Goal: Find specific page/section: Find specific page/section

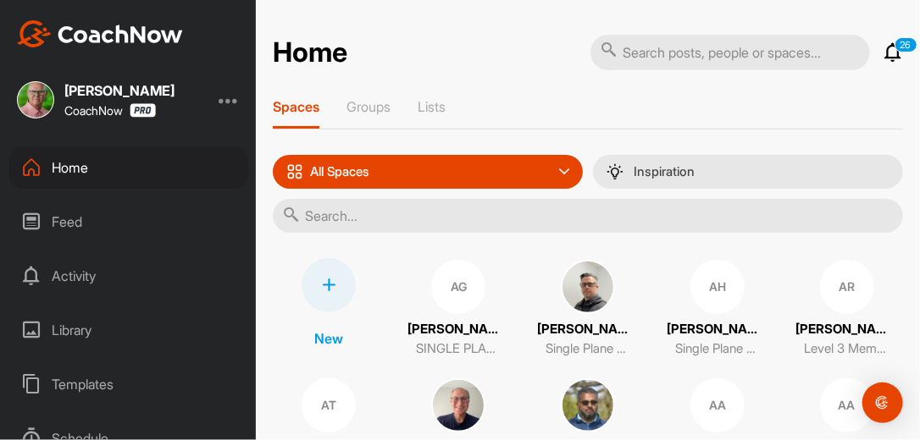
click at [882, 51] on icon at bounding box center [892, 52] width 20 height 20
click at [90, 217] on div "Feed" at bounding box center [128, 222] width 239 height 42
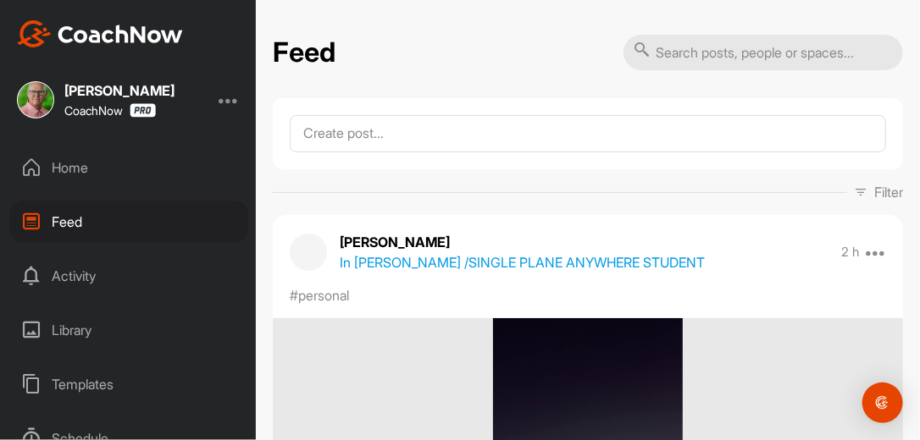
click at [854, 185] on icon at bounding box center [861, 192] width 14 height 14
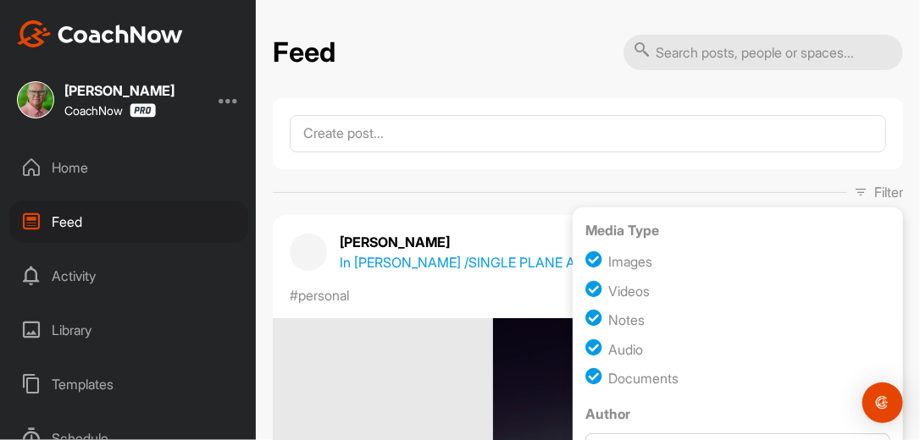
click at [585, 319] on input "checkbox" at bounding box center [596, 320] width 23 height 23
checkbox input "false"
click at [589, 352] on input "checkbox" at bounding box center [596, 349] width 23 height 23
checkbox input "false"
click at [586, 373] on input "checkbox" at bounding box center [596, 378] width 23 height 23
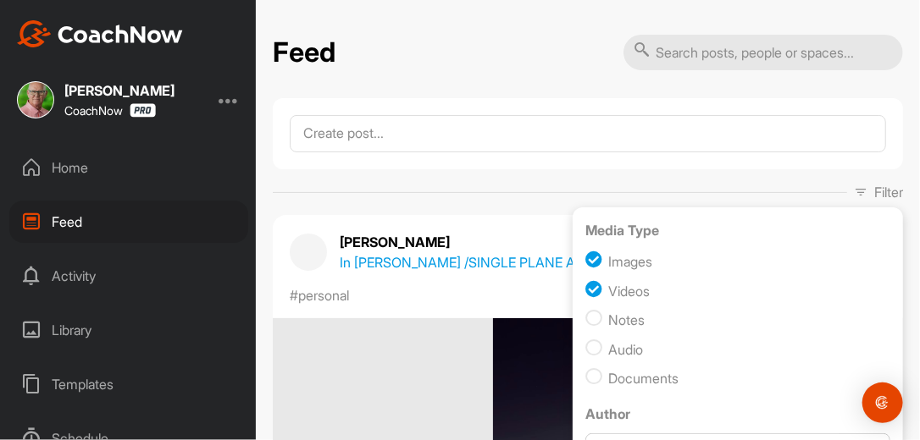
checkbox input "false"
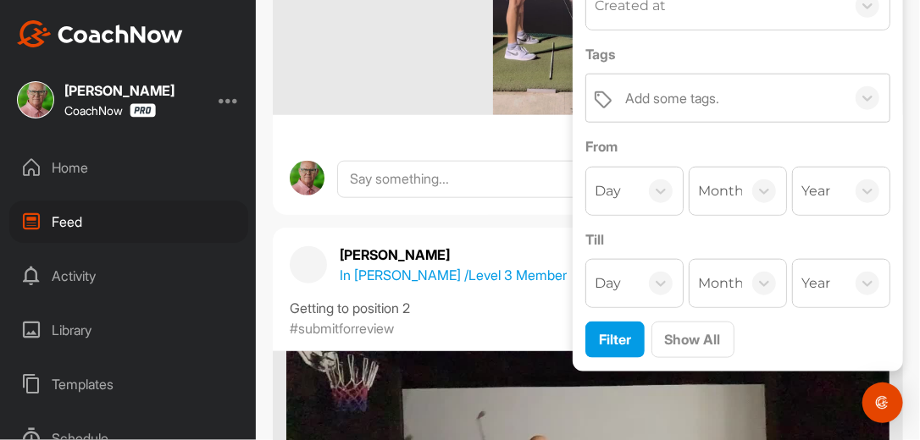
scroll to position [569, 0]
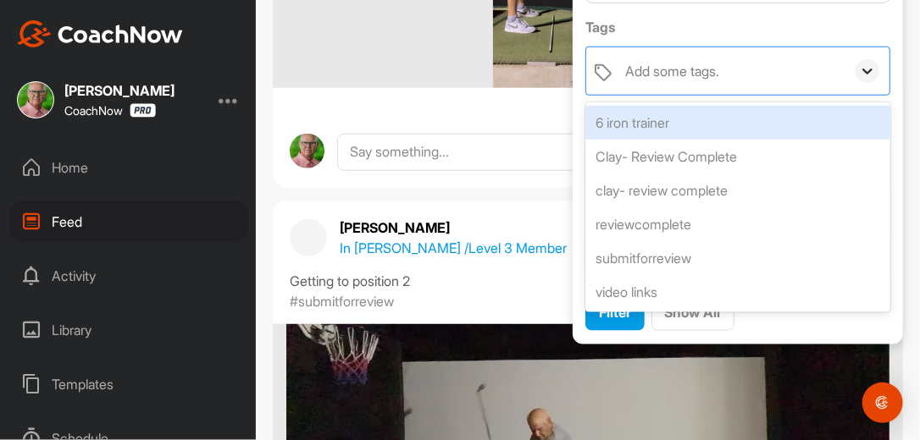
click at [859, 69] on icon at bounding box center [867, 71] width 17 height 17
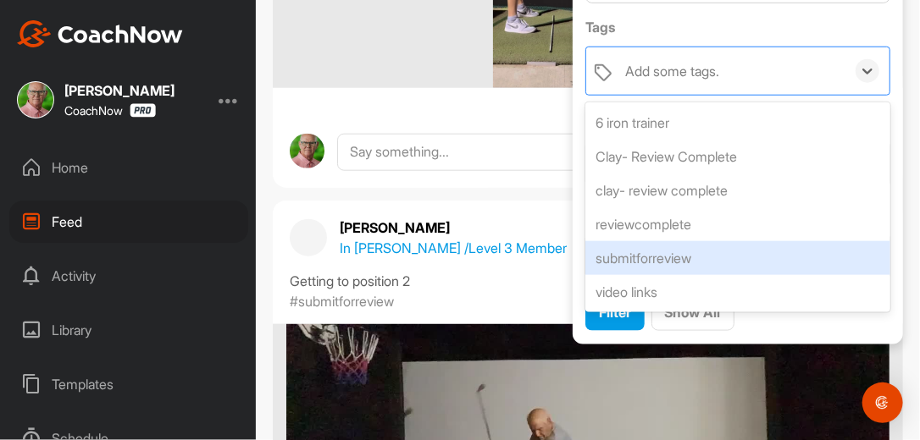
click at [724, 251] on div "submitforreview" at bounding box center [737, 258] width 305 height 34
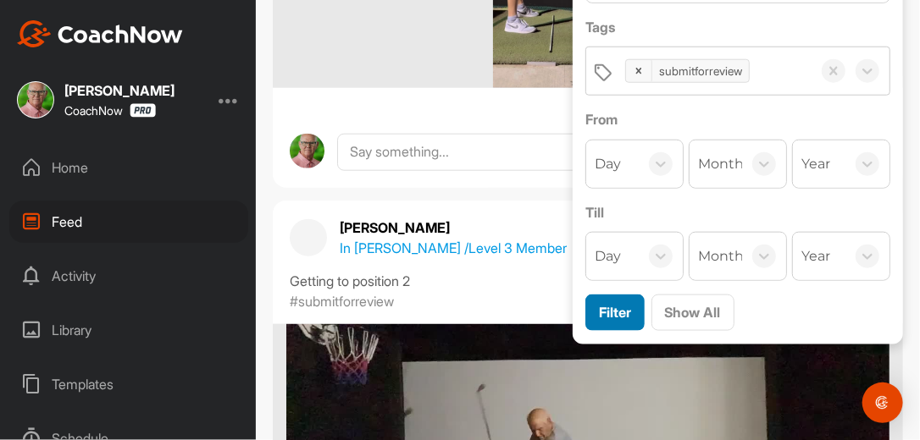
click at [613, 305] on span "Filter" at bounding box center [615, 312] width 32 height 17
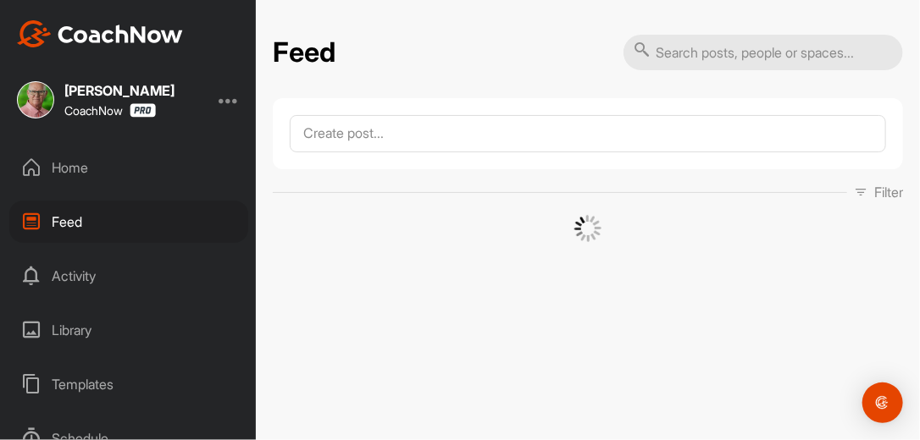
scroll to position [0, 0]
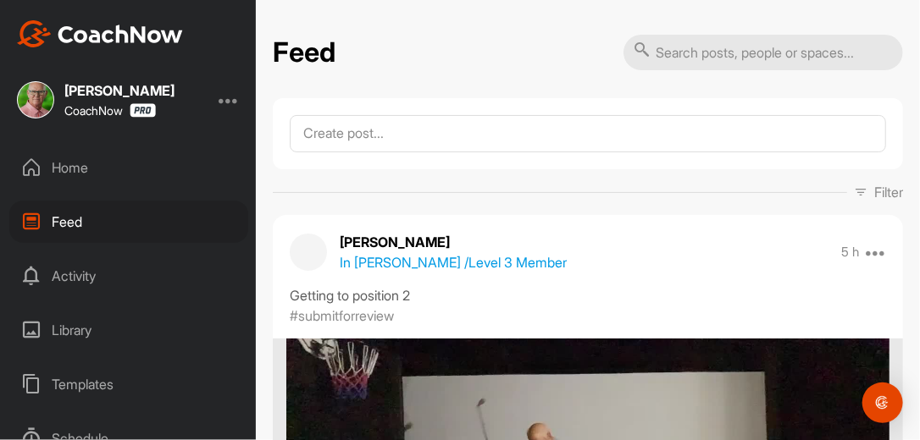
click at [649, 182] on div "Filter Media Type Images Videos Notes Audio Documents Author "Zee" ([PERSON_NAM…" at bounding box center [588, 192] width 630 height 20
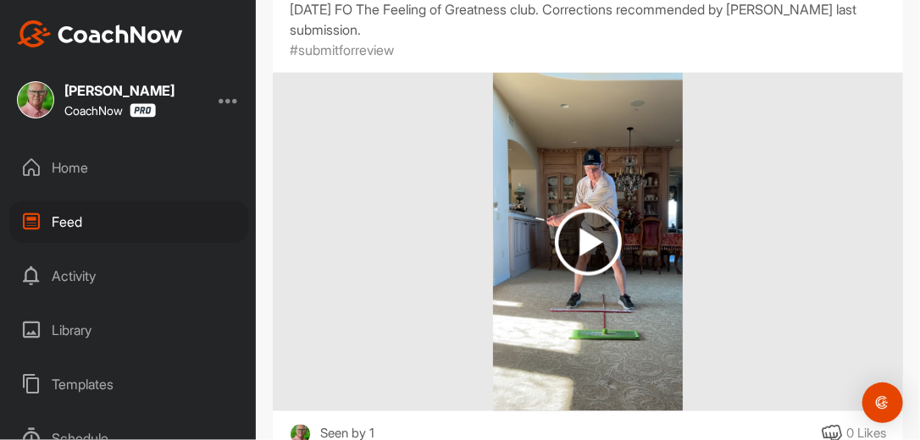
scroll to position [5392, 0]
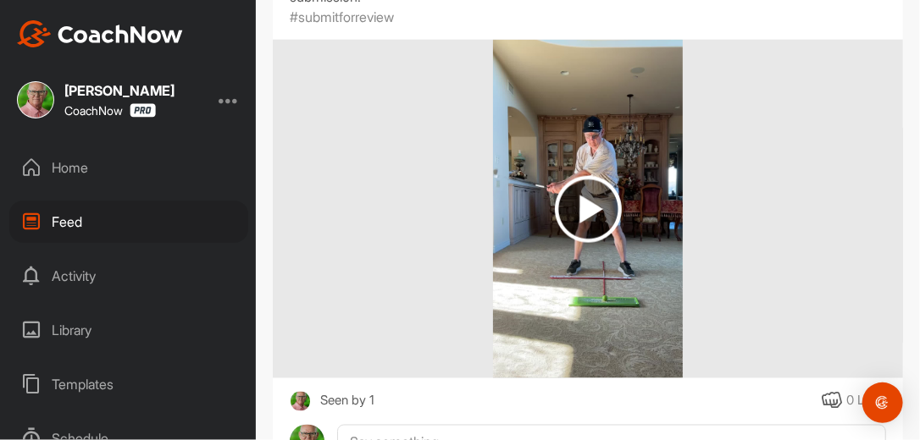
click at [76, 164] on div "Home" at bounding box center [128, 167] width 239 height 42
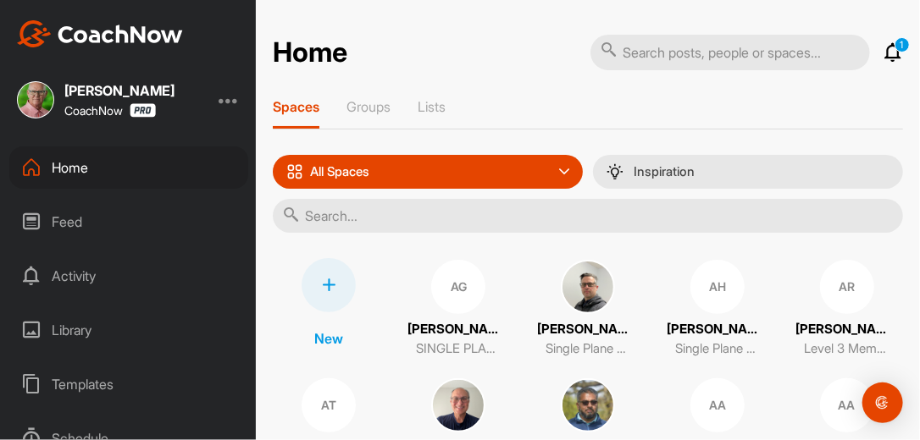
click at [72, 219] on div "Feed" at bounding box center [128, 222] width 239 height 42
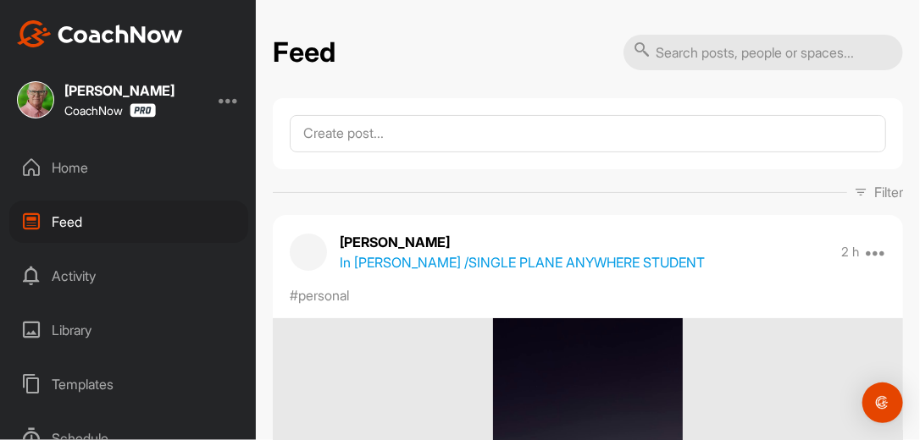
click at [677, 183] on div "Filter Media Type Images Videos Notes Audio Documents Author "Zee" ([PERSON_NAM…" at bounding box center [588, 192] width 630 height 20
click at [854, 188] on icon at bounding box center [861, 192] width 14 height 14
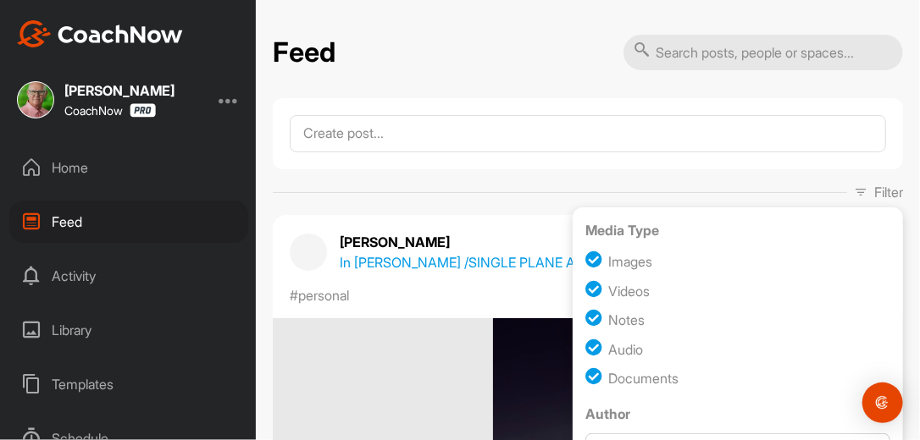
click at [536, 196] on div "Filter Media Type Images Videos Notes Audio Documents Author "Zee" ([PERSON_NAM…" at bounding box center [588, 192] width 630 height 20
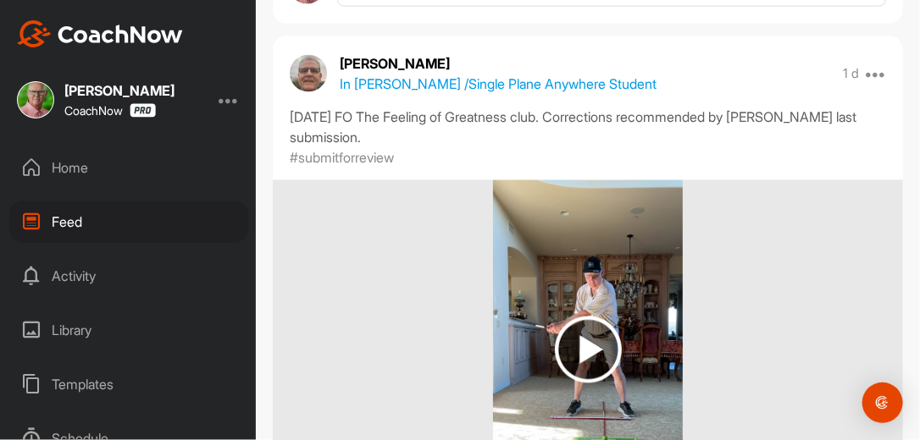
scroll to position [14834, 0]
